Goal: Obtain resource: Download file/media

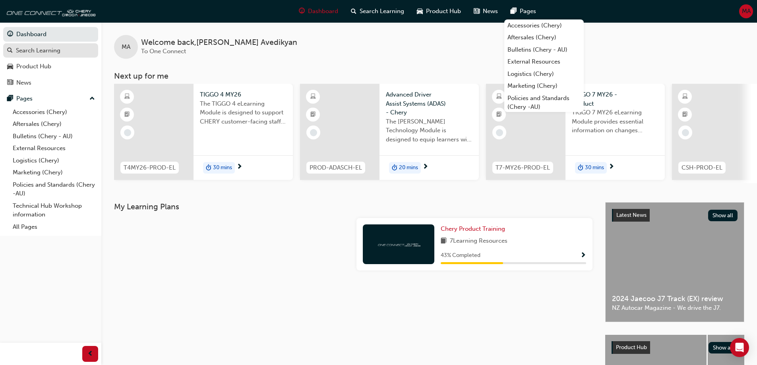
click at [46, 46] on div "Search Learning" at bounding box center [38, 50] width 45 height 9
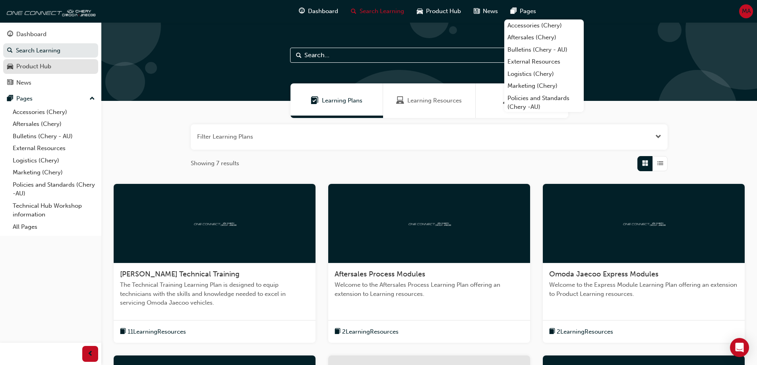
click at [46, 66] on div "Product Hub" at bounding box center [33, 66] width 35 height 9
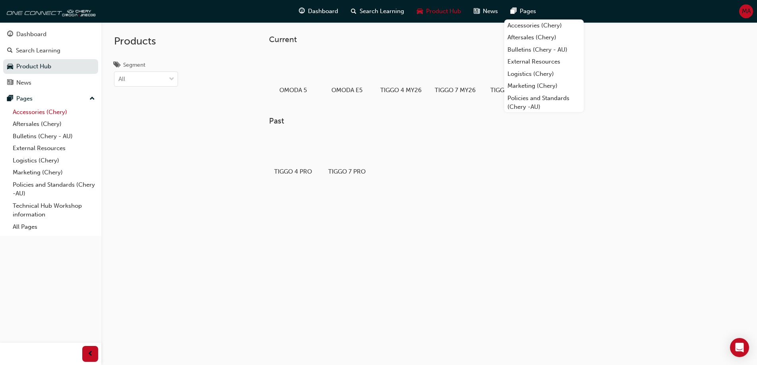
click at [37, 109] on link "Accessories (Chery)" at bounding box center [54, 112] width 89 height 12
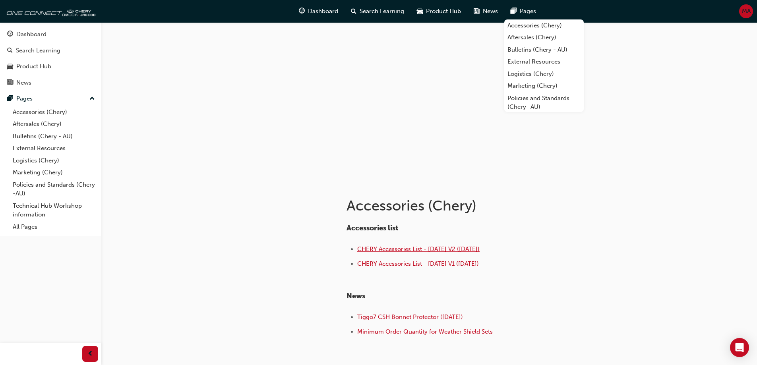
click at [433, 249] on span "CHERY Accessories List - [DATE] V2 ([DATE])" at bounding box center [418, 249] width 122 height 7
